Goal: Find contact information: Find contact information

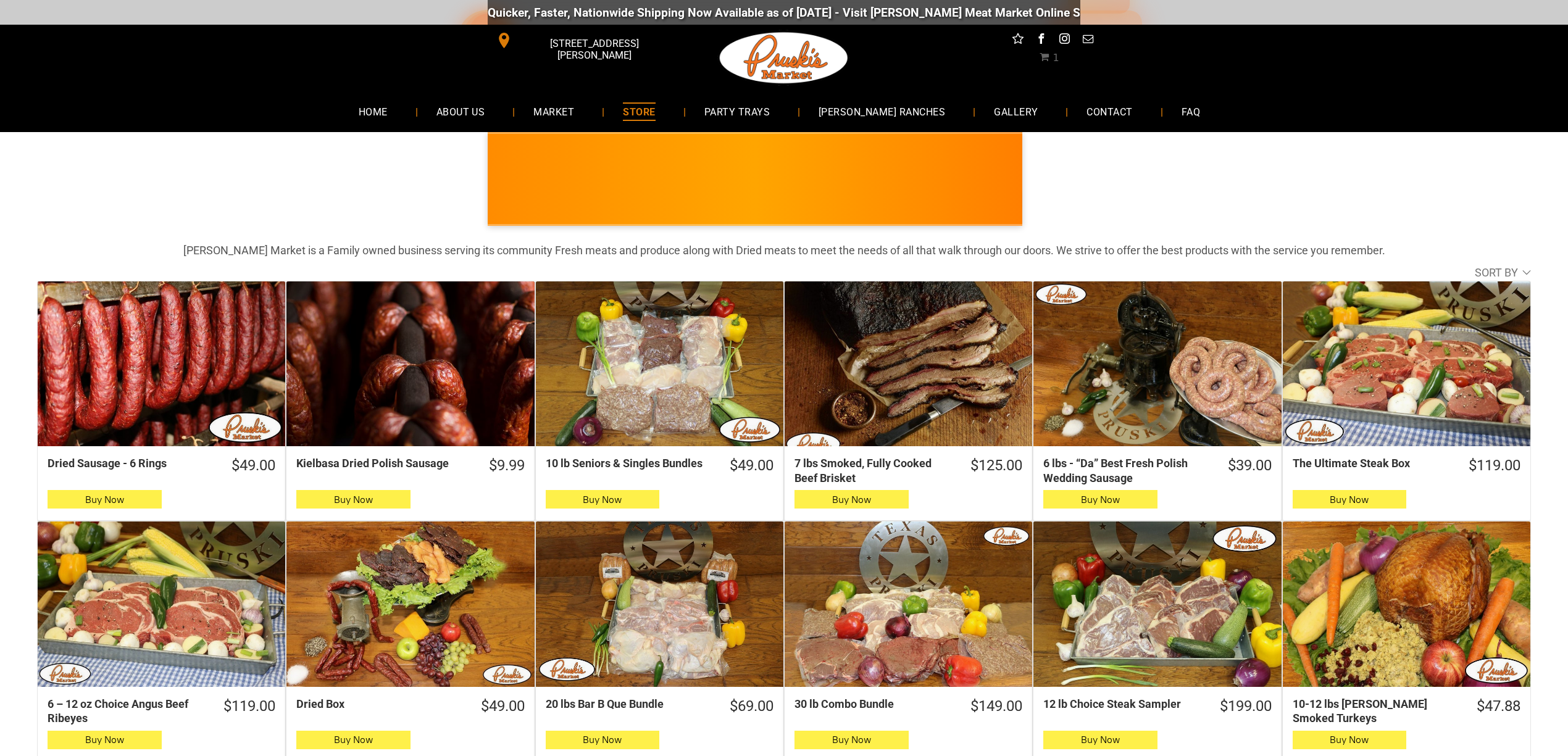
click at [1463, 174] on div "[PERSON_NAME] MARKET • Kielbasa Polish Sausage NEW! • Limited Supply • [PERSON_…" at bounding box center [784, 177] width 1568 height 88
click at [1097, 107] on span "CONTACT" at bounding box center [1109, 111] width 46 height 18
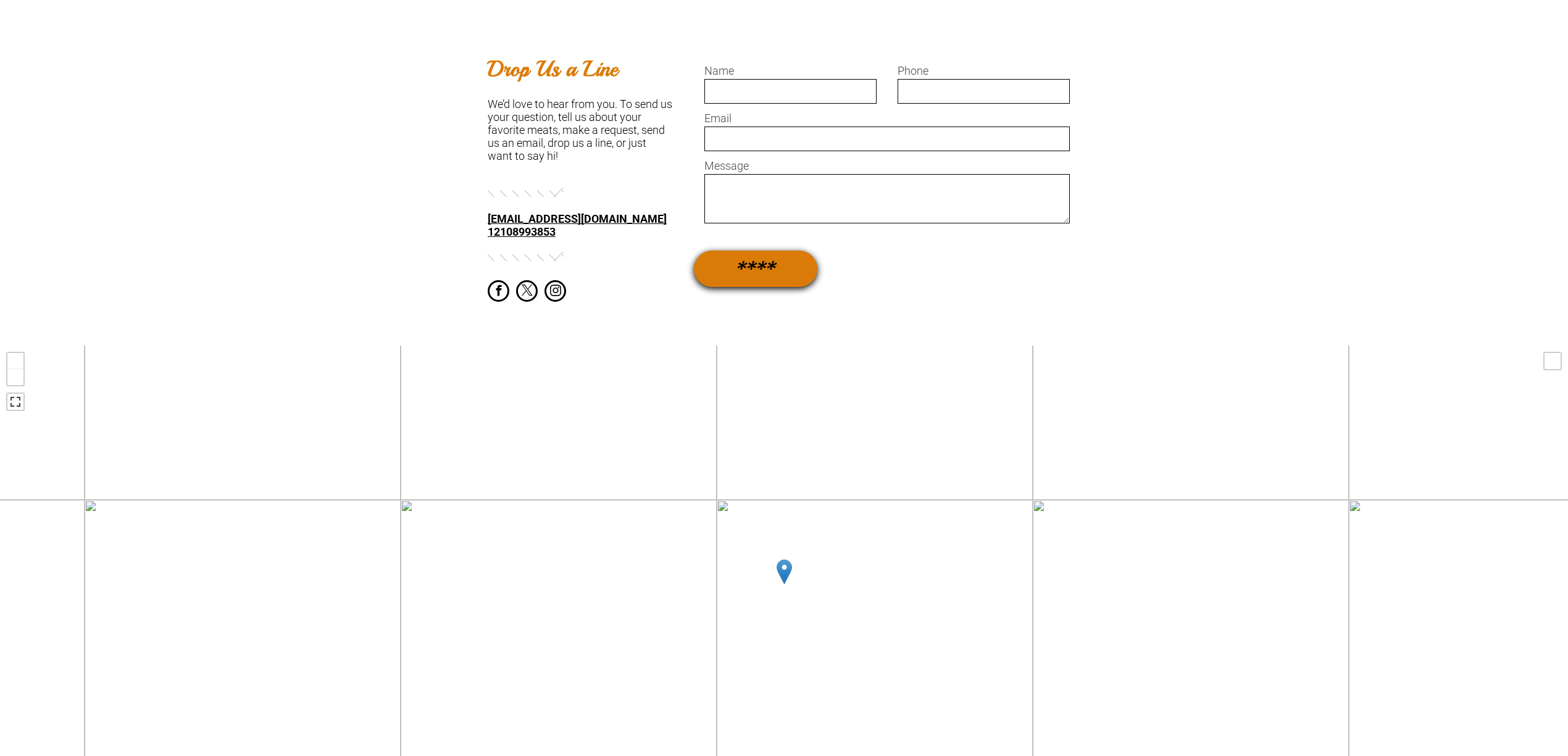
scroll to position [658, 0]
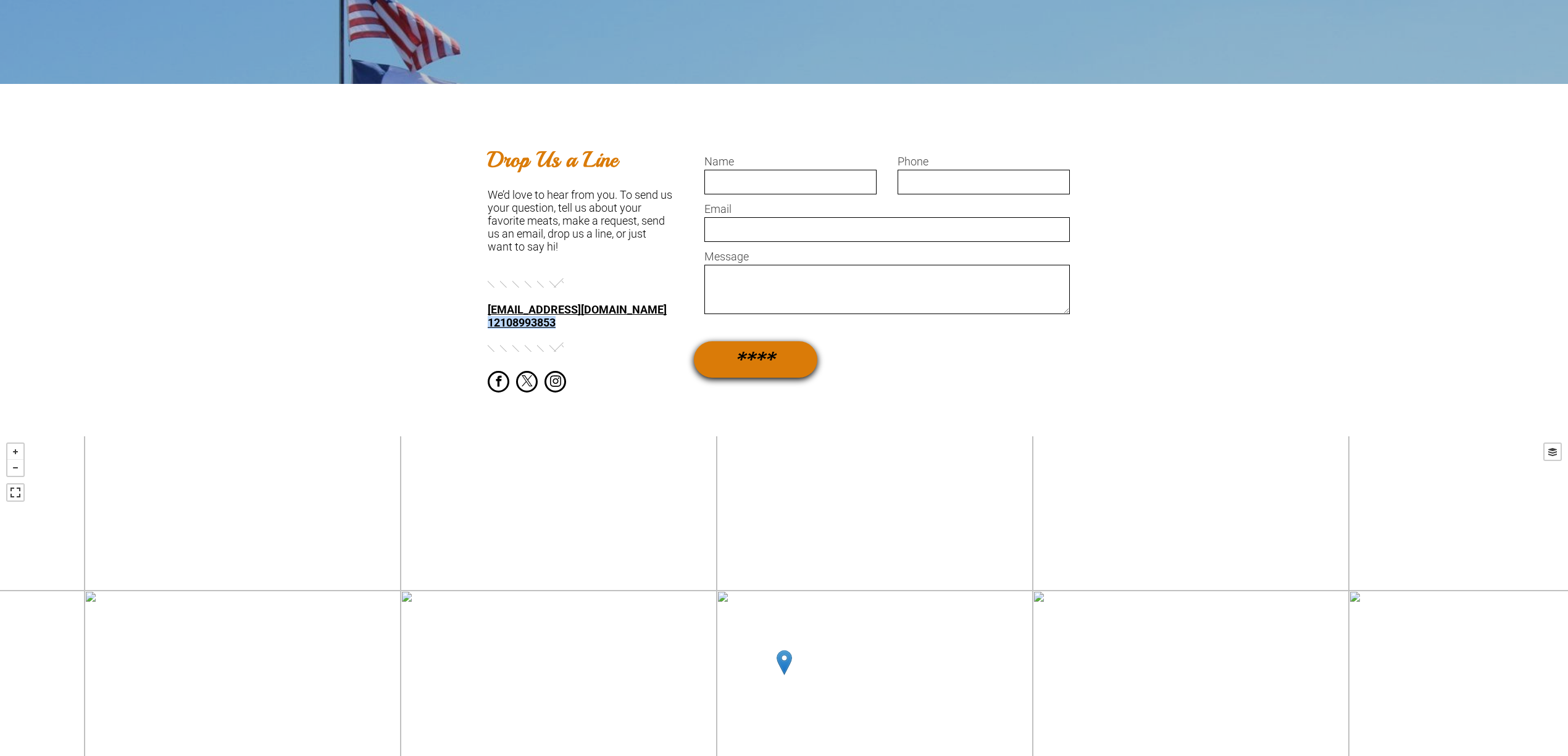
drag, startPoint x: 585, startPoint y: 320, endPoint x: 483, endPoint y: 318, distance: 102.0
click at [483, 318] on div "**********" at bounding box center [784, 270] width 1568 height 371
copy link "12108993853"
